Goal: Task Accomplishment & Management: Manage account settings

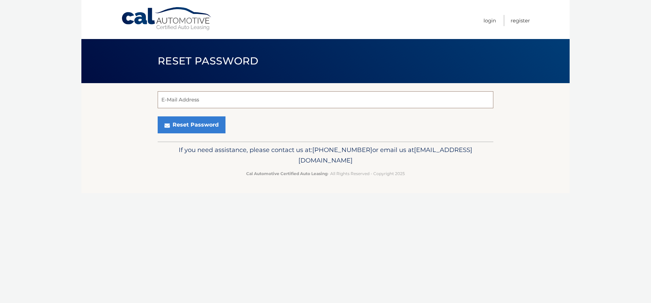
click at [168, 101] on input "E-Mail Address" at bounding box center [326, 99] width 336 height 17
type input "Cangi1@aol.com"
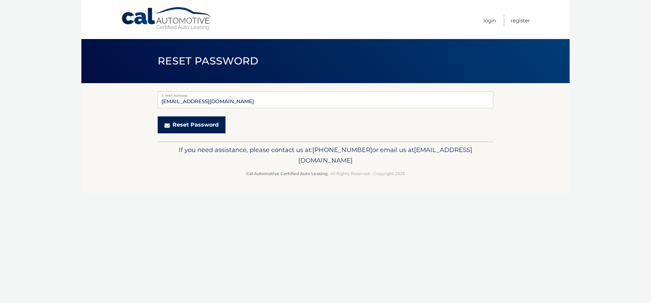
click at [194, 123] on button "Reset Password" at bounding box center [192, 124] width 68 height 17
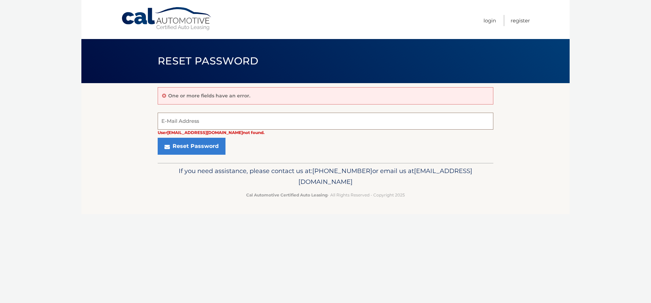
click at [173, 121] on input "E-Mail Address" at bounding box center [326, 121] width 336 height 17
type input "[EMAIL_ADDRESS][DOMAIN_NAME]"
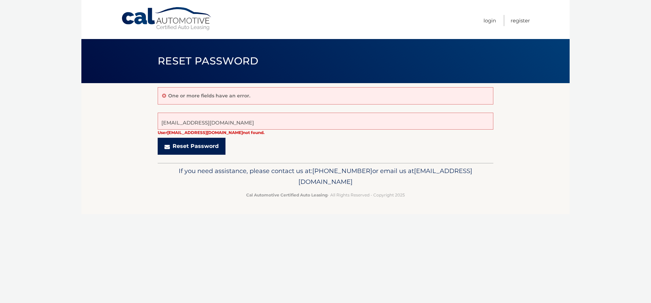
click at [198, 149] on button "Reset Password" at bounding box center [192, 146] width 68 height 17
